Goal: Information Seeking & Learning: Learn about a topic

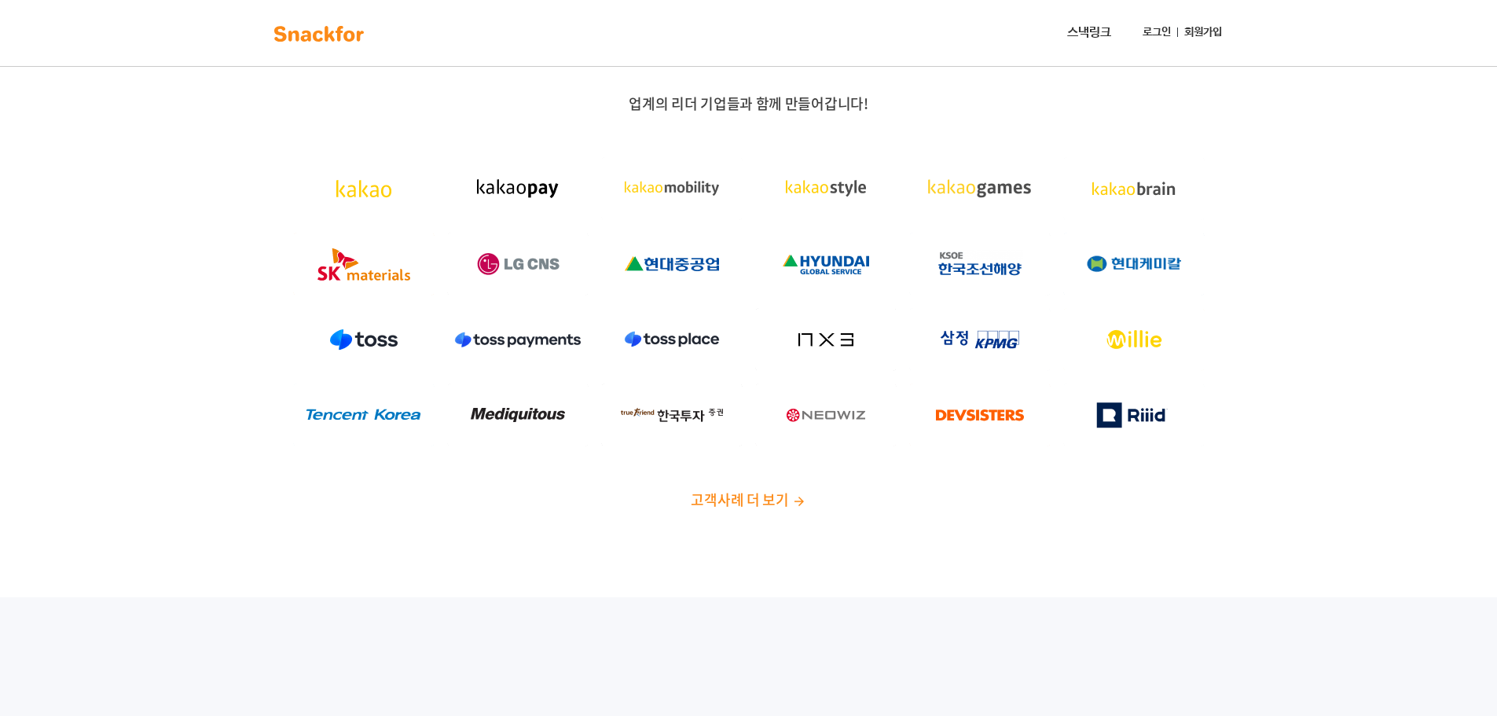
click at [1065, 26] on link "스낵링크" at bounding box center [1089, 32] width 57 height 31
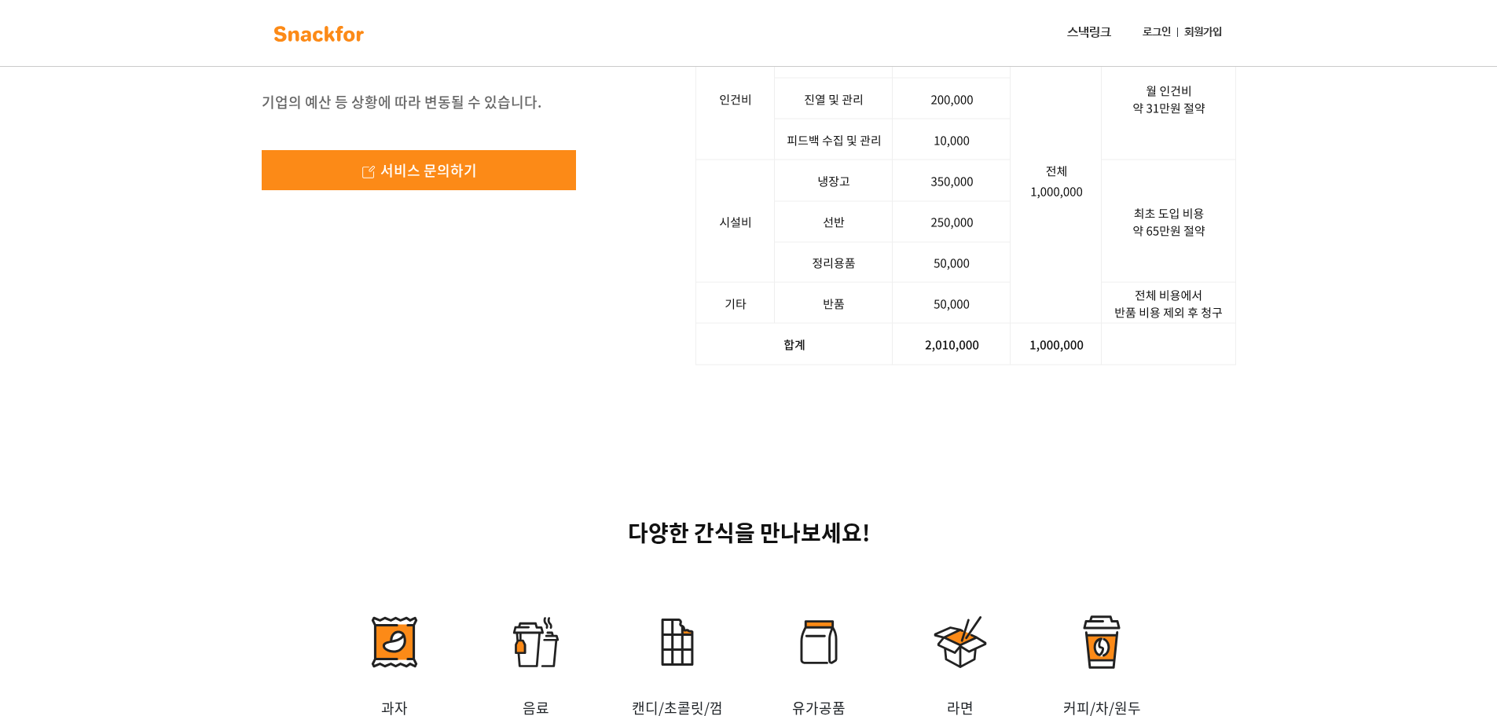
scroll to position [2068, 0]
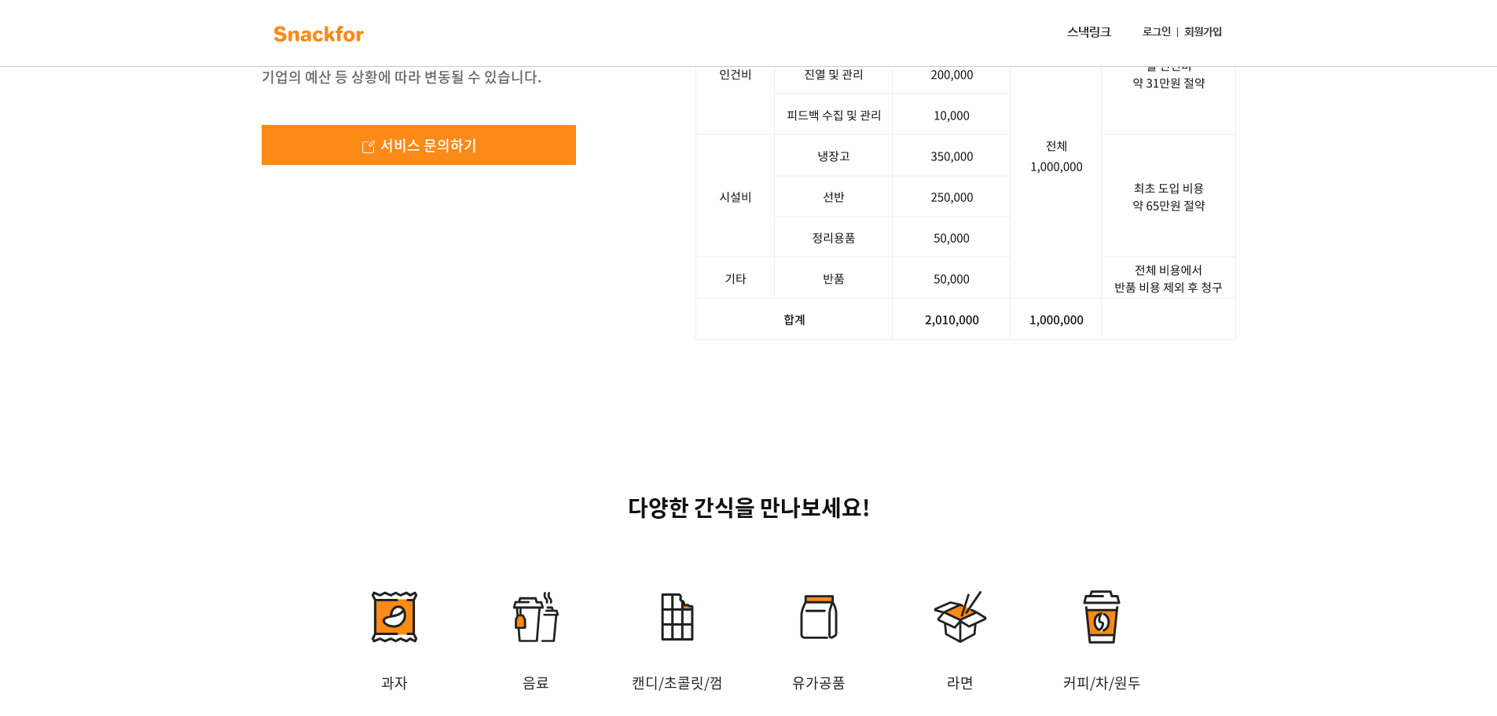
click at [1347, 416] on div "사장님, 스낵포에 100만 원어치 주문했더니, 200만원을 들고 왔습니다! 기업의 예산 등 상황에 따라 변동될 수 있습니다. 서비스 문의하기 …" at bounding box center [748, 135] width 1497 height 562
click at [999, 666] on div "다양한 간식을 만나보세요! 과자 음료 캔디/초콜릿/껌 유가공품 [GEOGRAPHIC_DATA] 커피/차/원두 즉석식품 신선식품 빵 [GEOGR…" at bounding box center [748, 712] width 1497 height 593
click at [1400, 416] on div "사장님, 스낵포에 100만 원어치 주문했더니, 200만원을 들고 왔습니다! 기업의 예산 등 상황에 따라 변동될 수 있습니다. 서비스 문의하기 …" at bounding box center [748, 135] width 1497 height 562
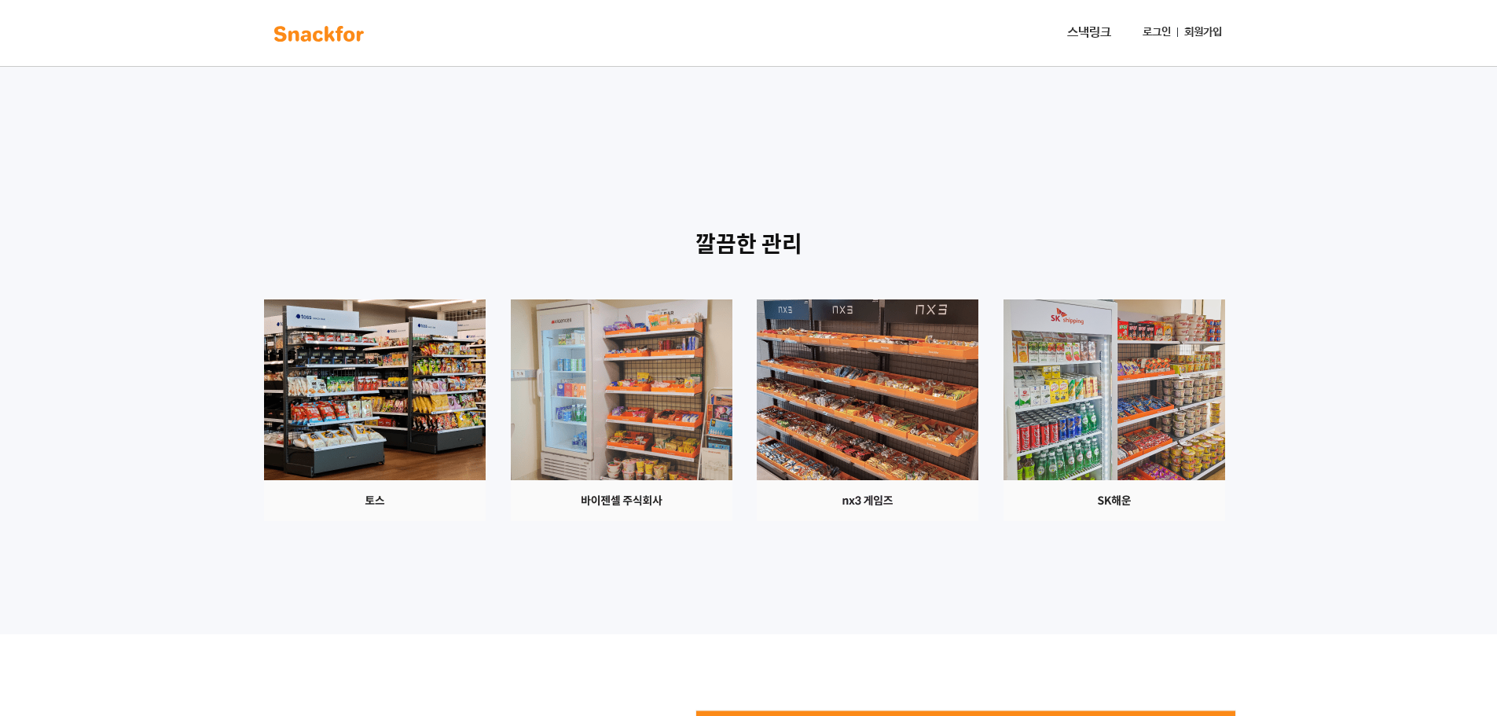
scroll to position [1440, 0]
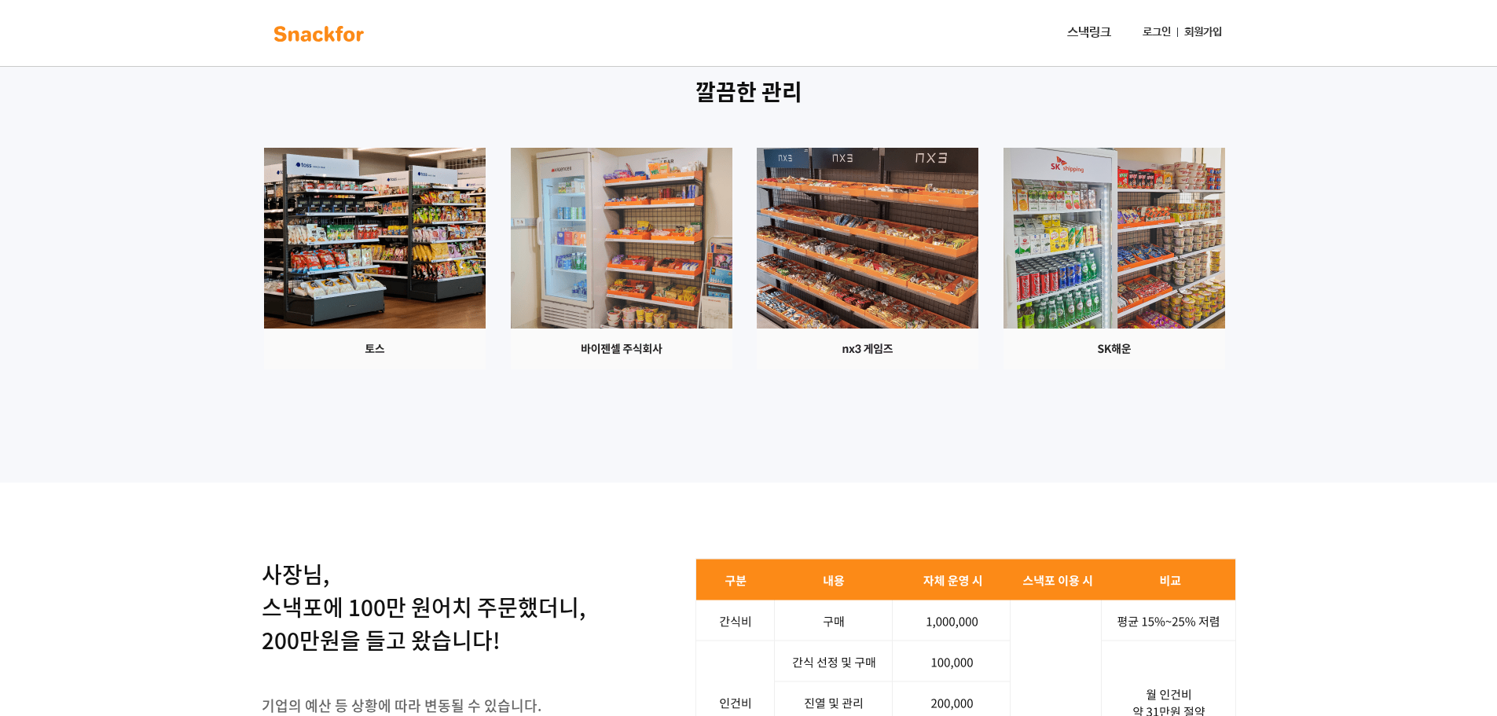
click at [141, 483] on div "깔끔한 관리" at bounding box center [748, 241] width 1497 height 483
click at [1198, 369] on div at bounding box center [749, 259] width 982 height 222
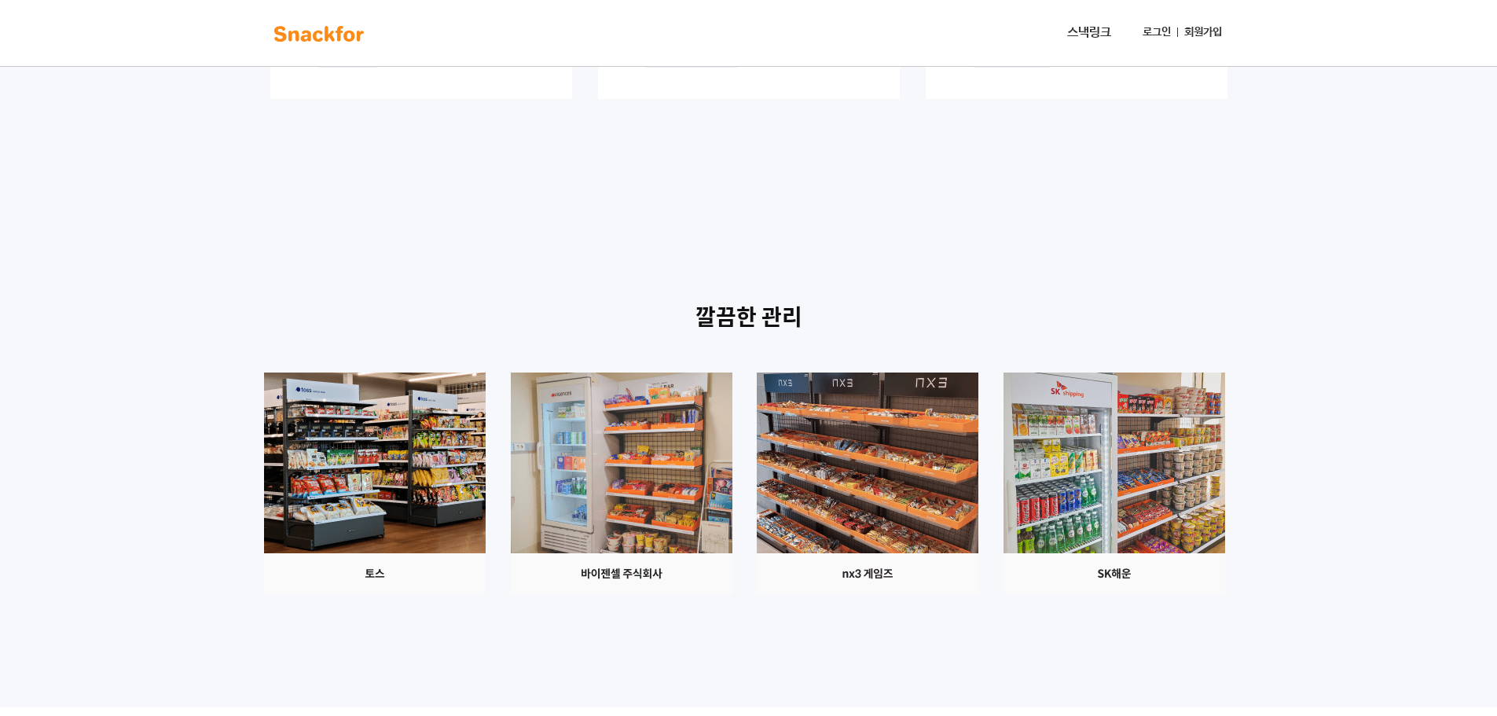
scroll to position [1204, 0]
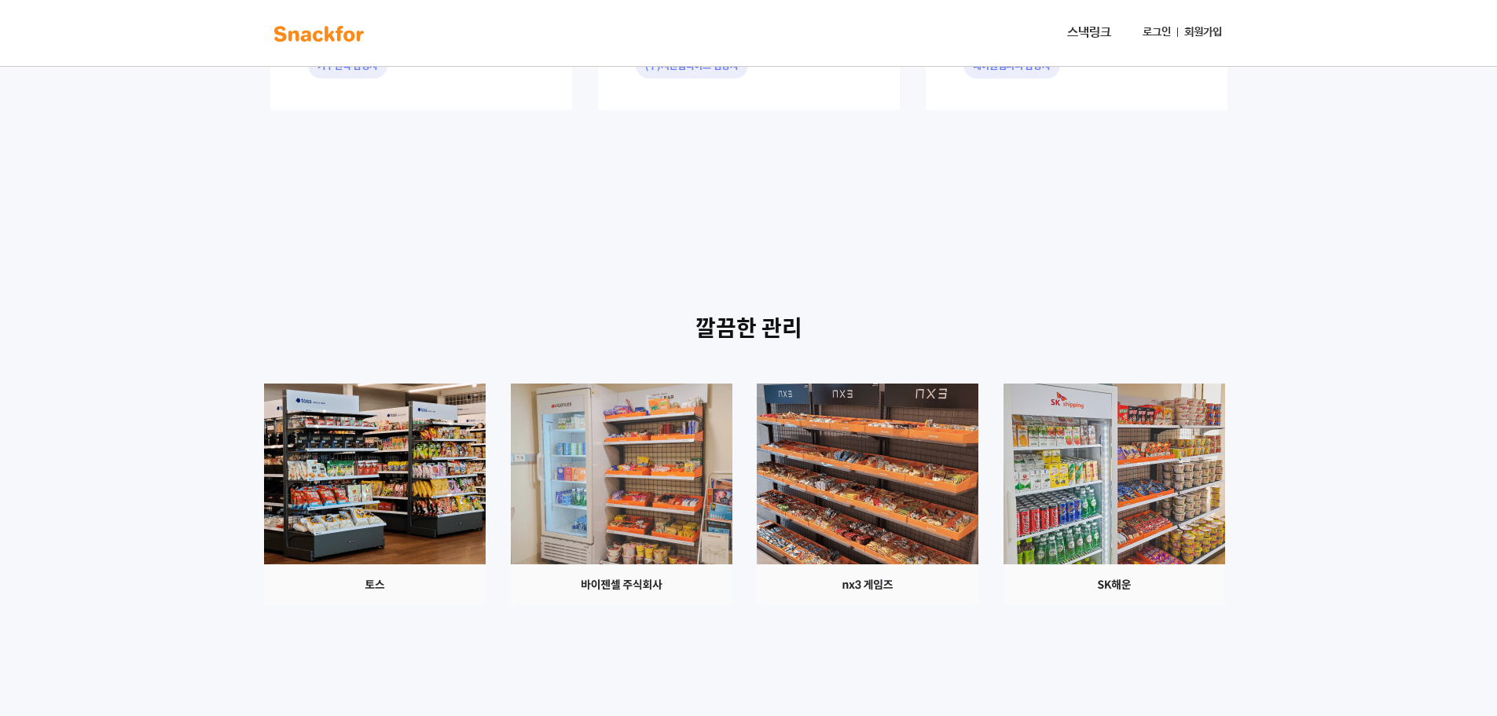
click at [243, 574] on div "깔끔한 관리" at bounding box center [748, 477] width 1497 height 483
click at [1287, 446] on div "깔끔한 관리" at bounding box center [748, 477] width 1497 height 483
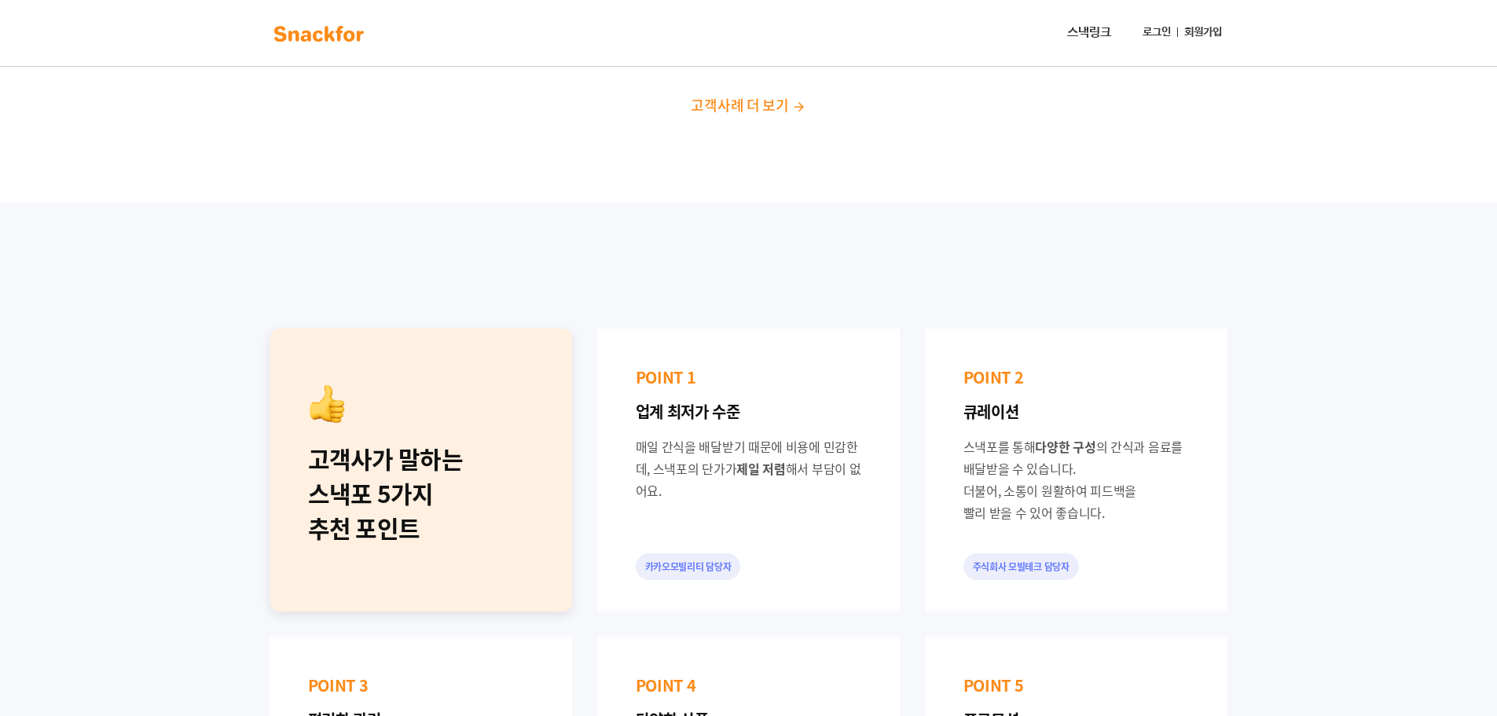
scroll to position [0, 0]
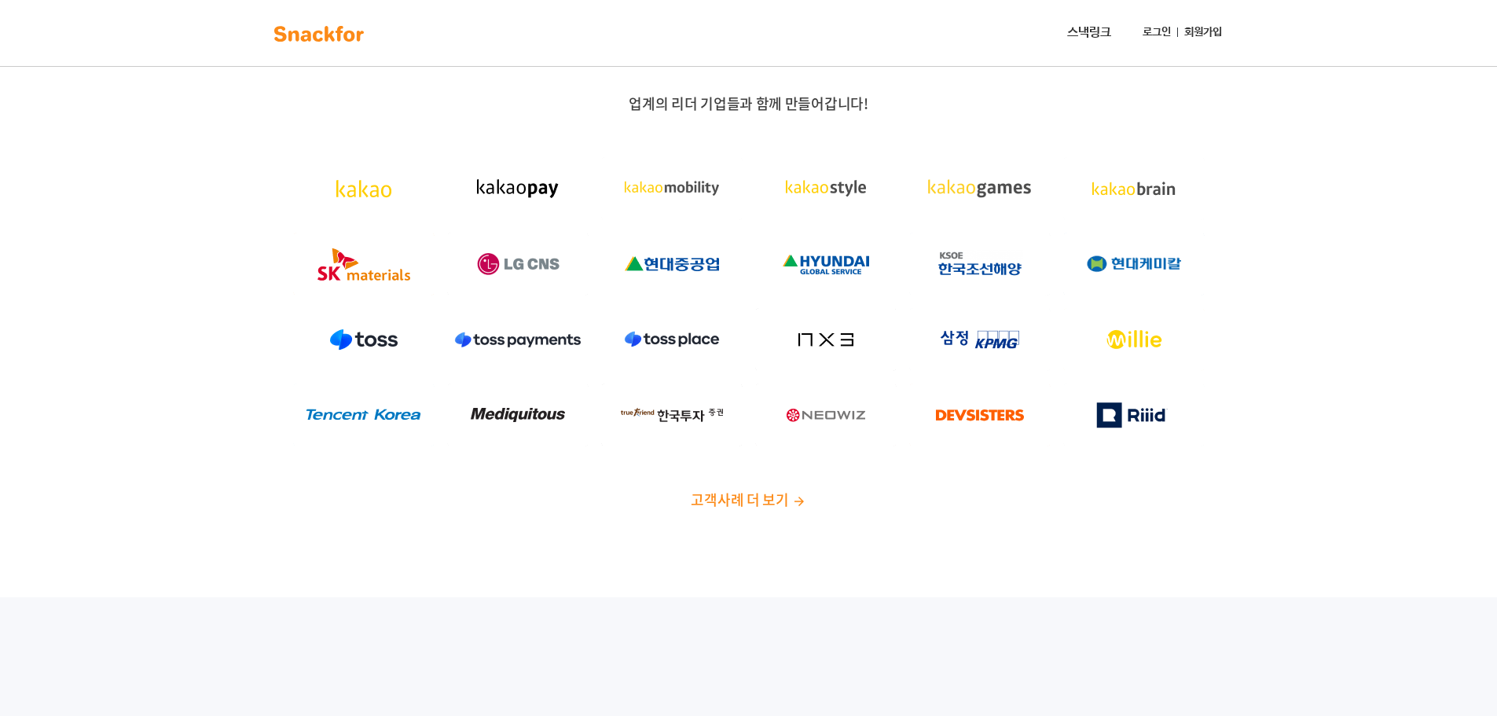
click at [774, 500] on span "고객사례 더 보기" at bounding box center [739, 499] width 97 height 21
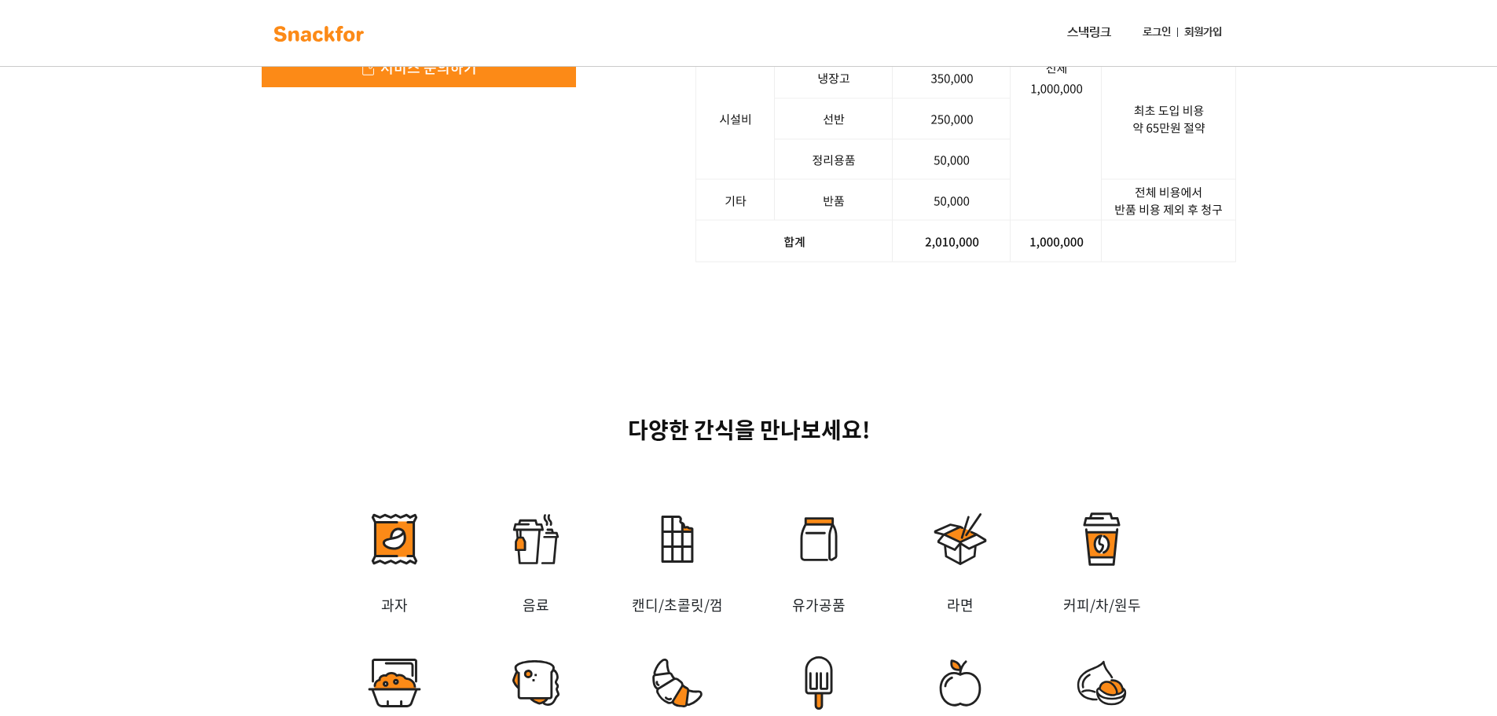
scroll to position [1965, 0]
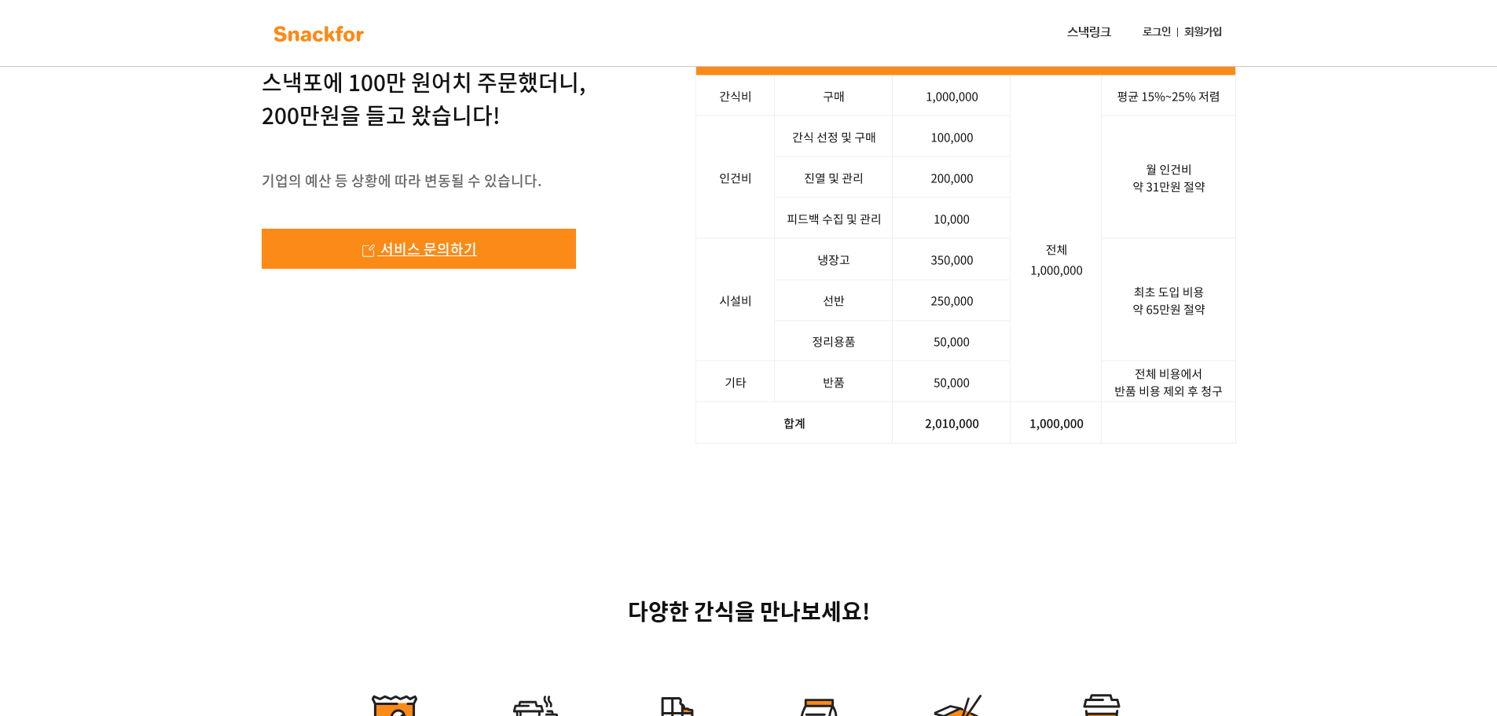
click at [424, 259] on span "서비스 문의하기" at bounding box center [428, 248] width 97 height 21
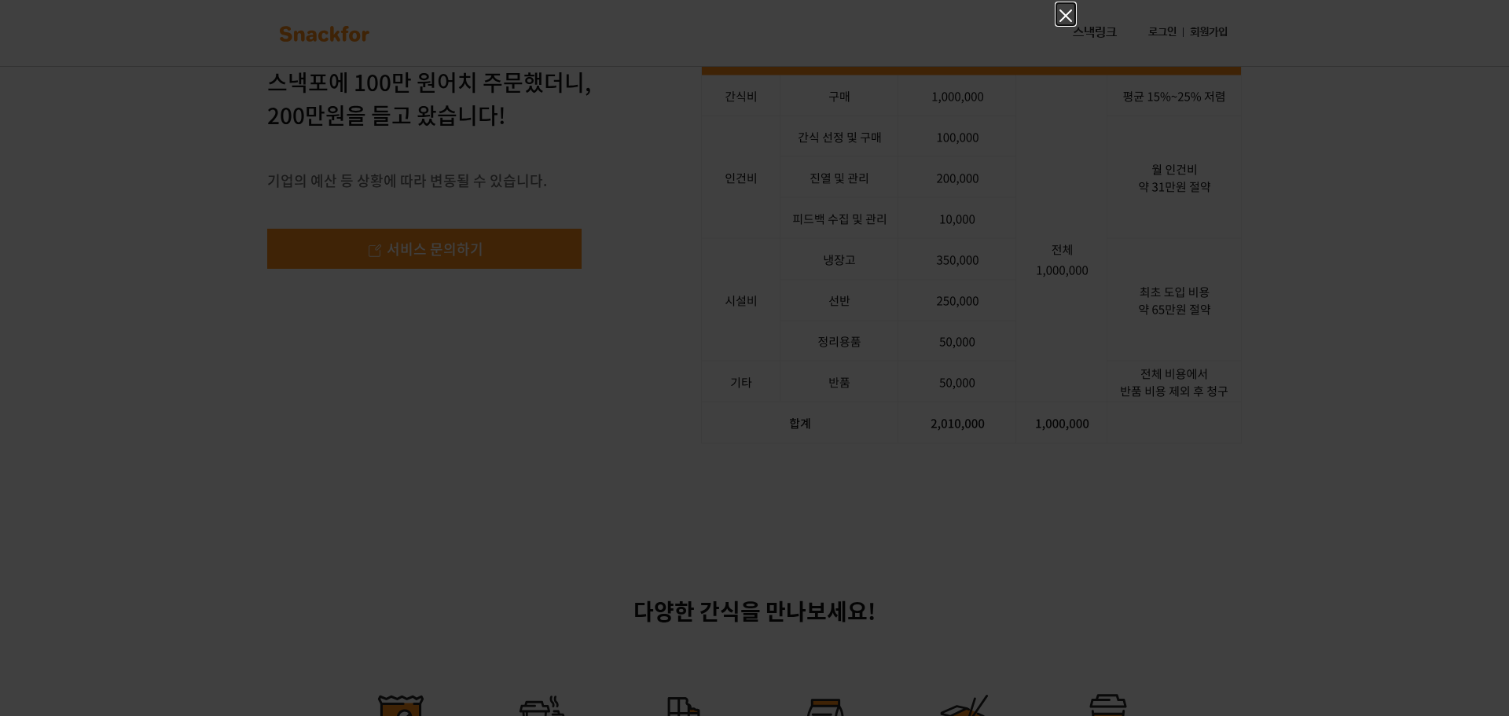
click at [1064, 15] on icon "Close" at bounding box center [1065, 15] width 13 height 13
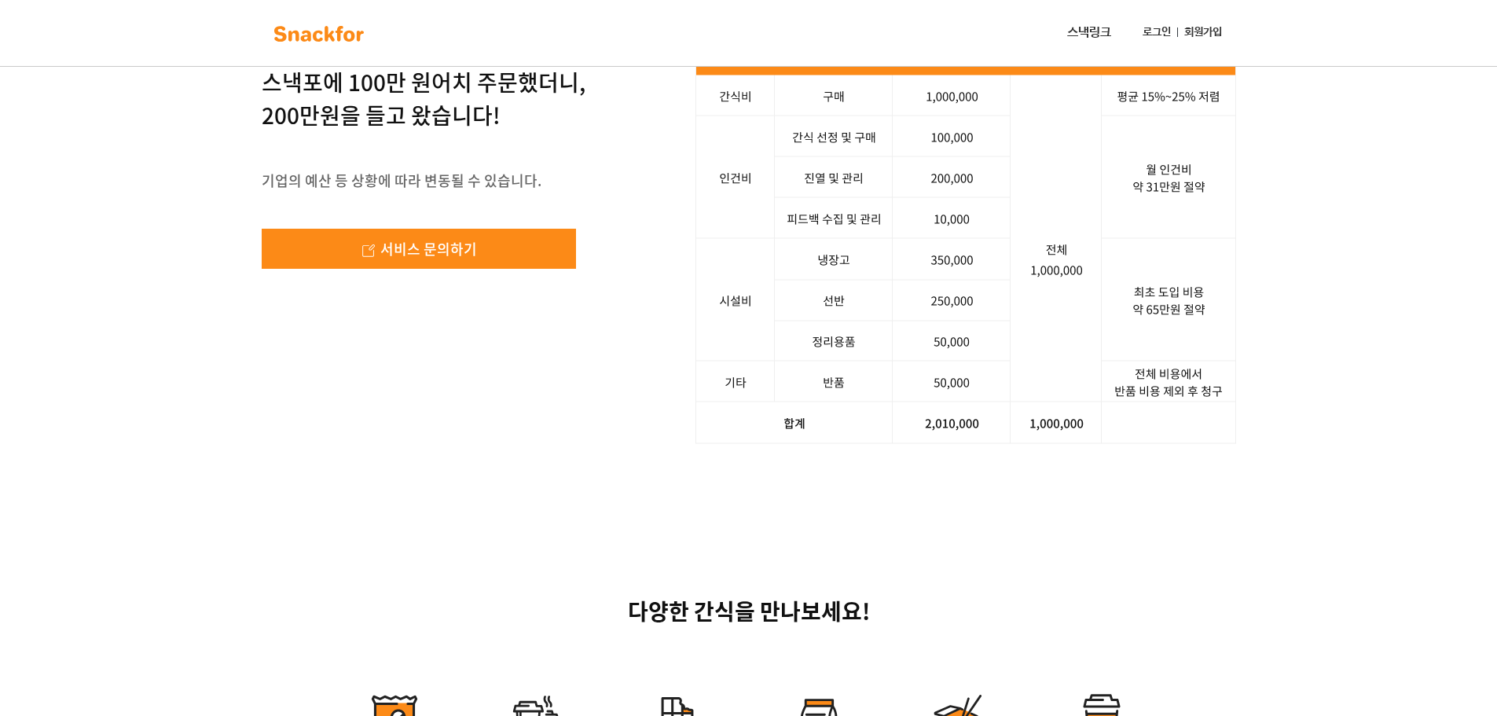
click at [69, 362] on div "사장님, 스낵포에 100만 원어치 주문했더니, 200만원을 들고 왔습니다! 기업의 예산 등 상황에 따라 변동될 수 있습니다. 서비스 문의하기 …" at bounding box center [748, 239] width 1497 height 562
click at [79, 519] on div "사장님, 스낵포에 100만 원어치 주문했더니, 200만원을 들고 왔습니다! 기업의 예산 등 상황에 따라 변동될 수 있습니다. 서비스 문의하기 …" at bounding box center [748, 239] width 1497 height 562
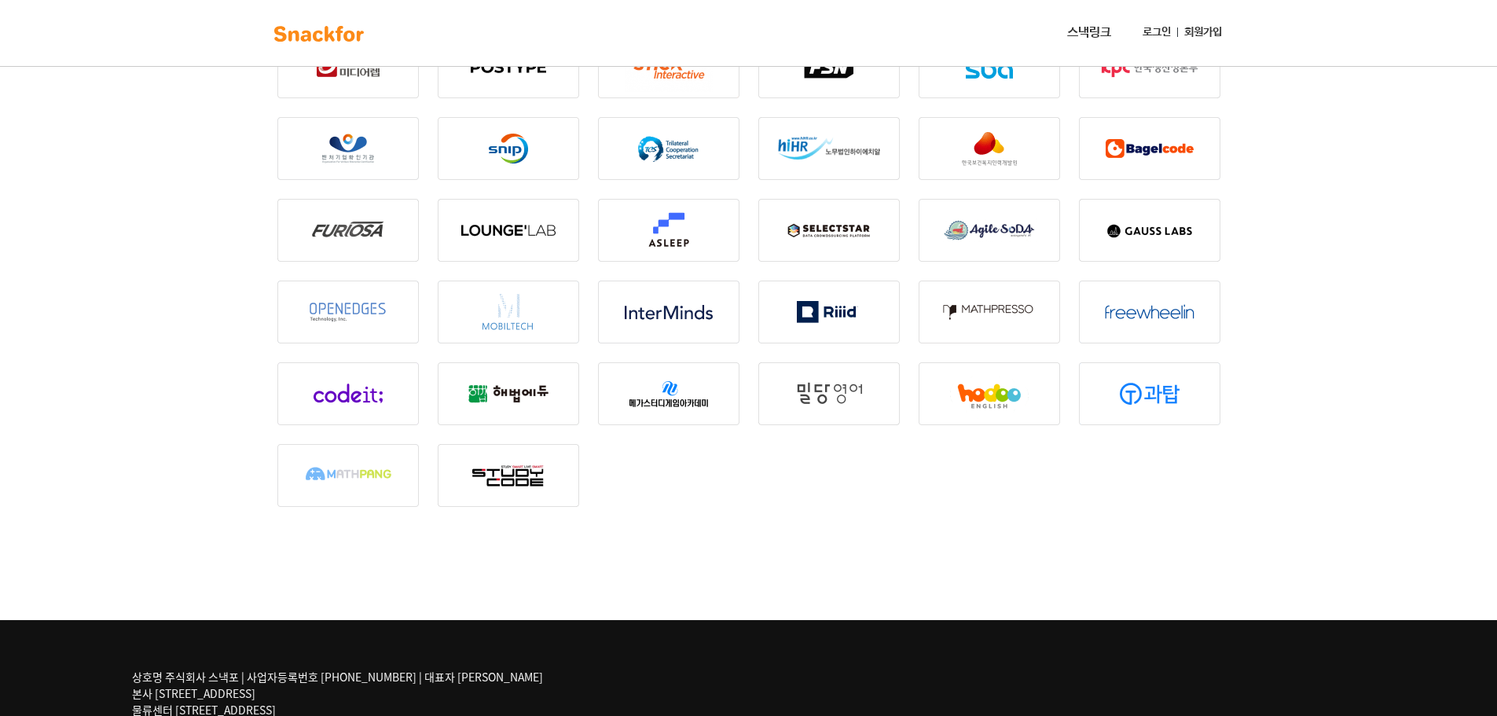
scroll to position [2097, 0]
